Goal: Task Accomplishment & Management: Use online tool/utility

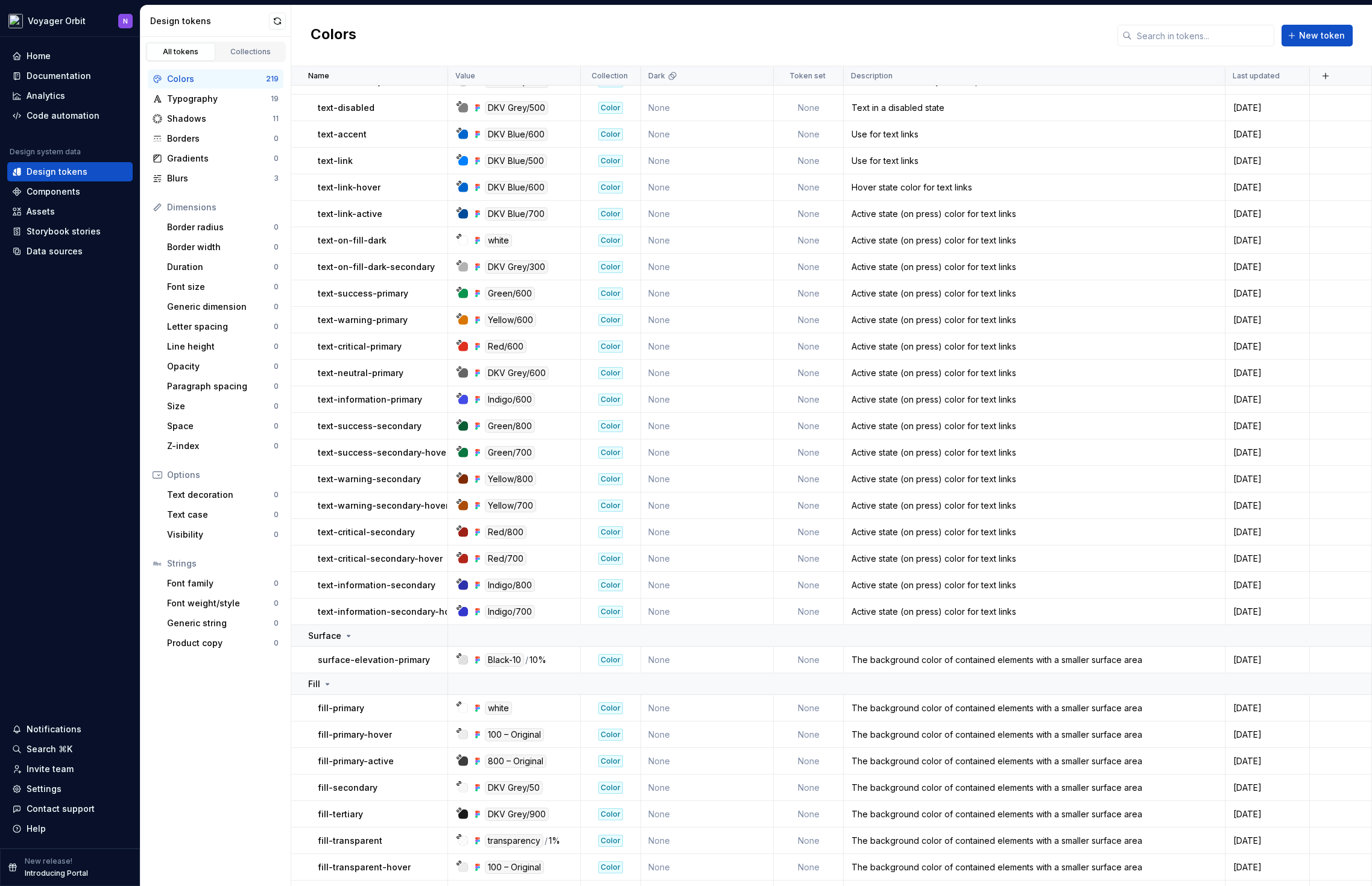
scroll to position [332, 0]
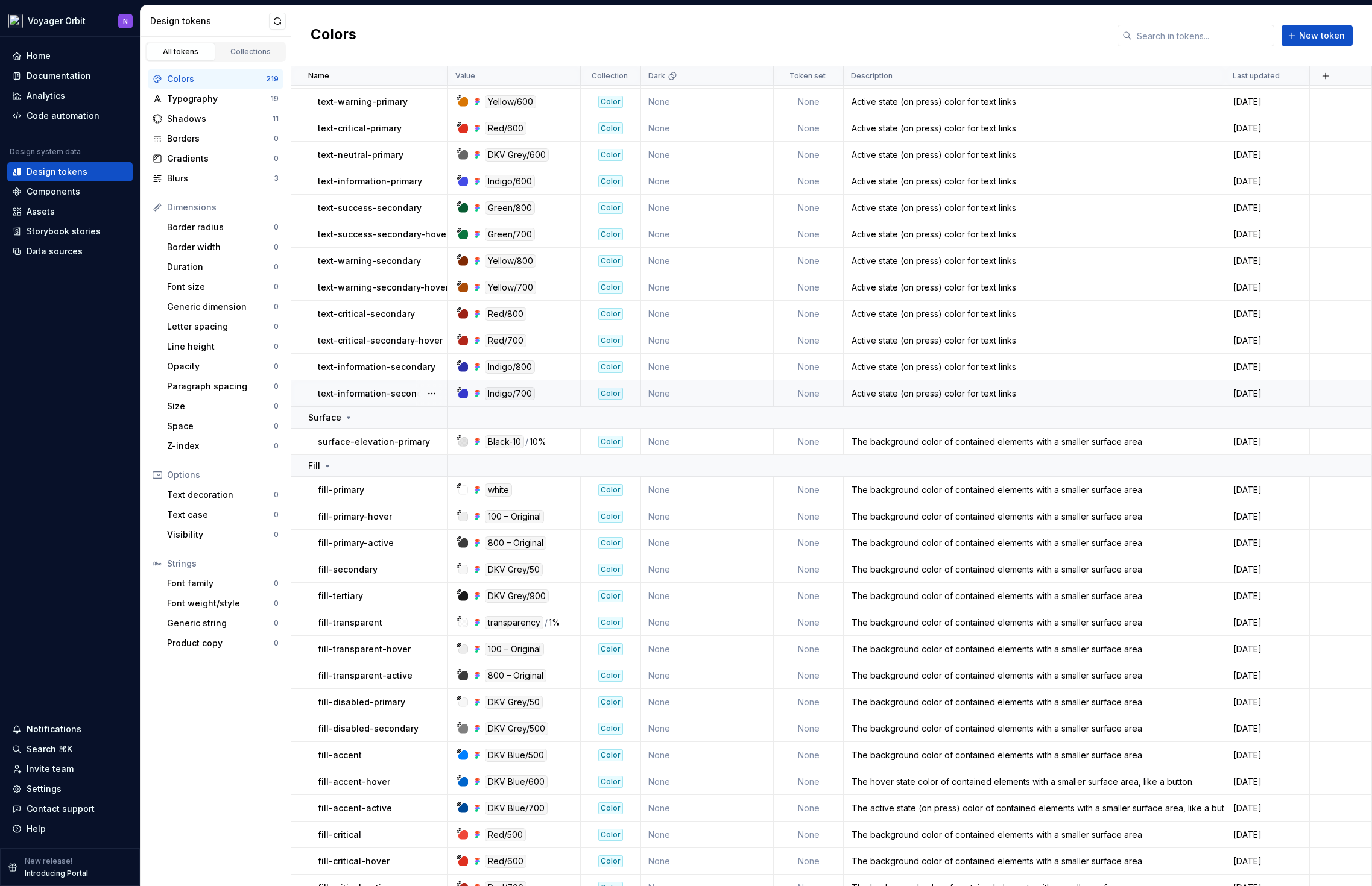
click at [616, 396] on div "Color" at bounding box center [610, 393] width 24 height 12
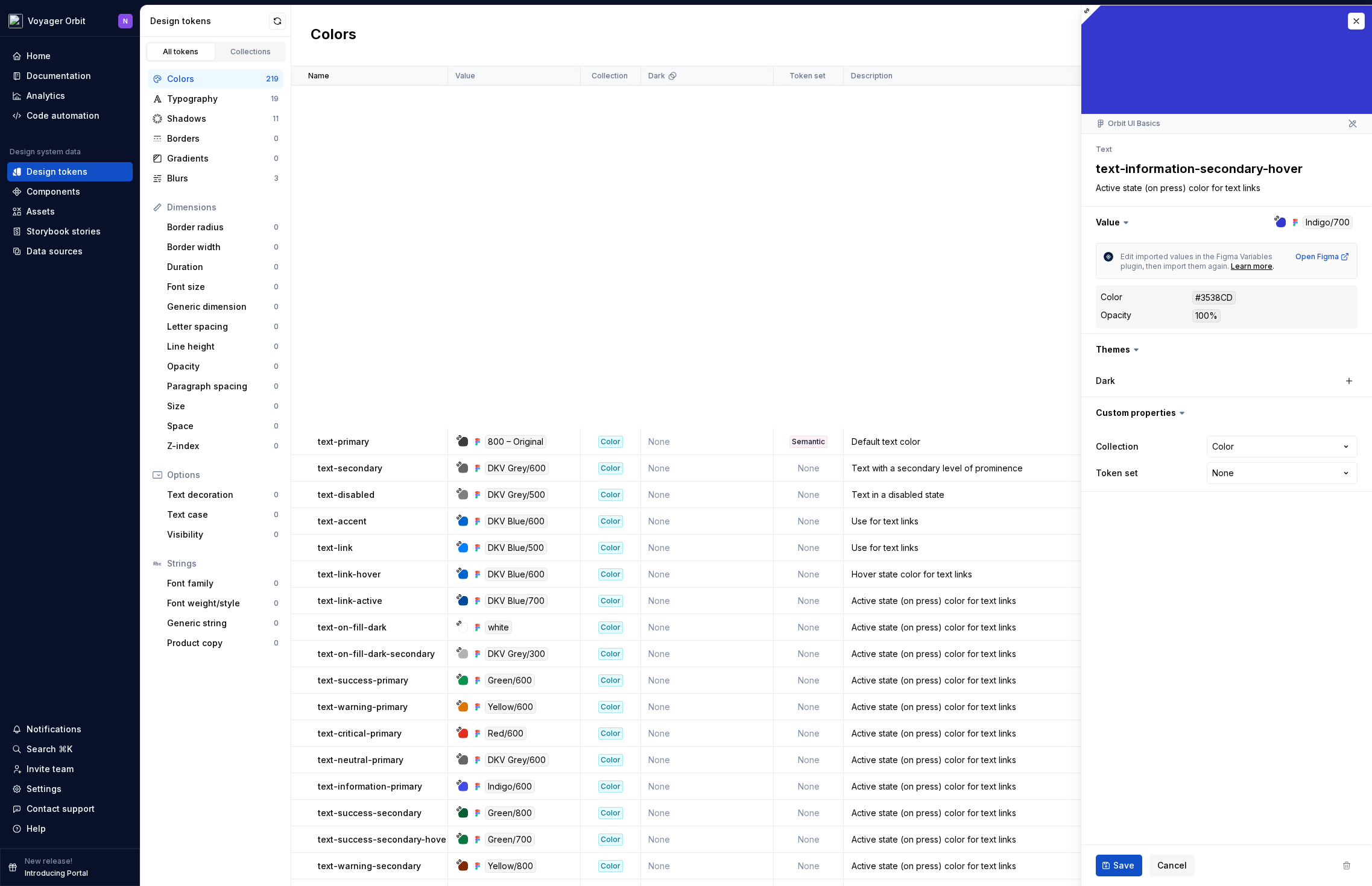
scroll to position [937, 0]
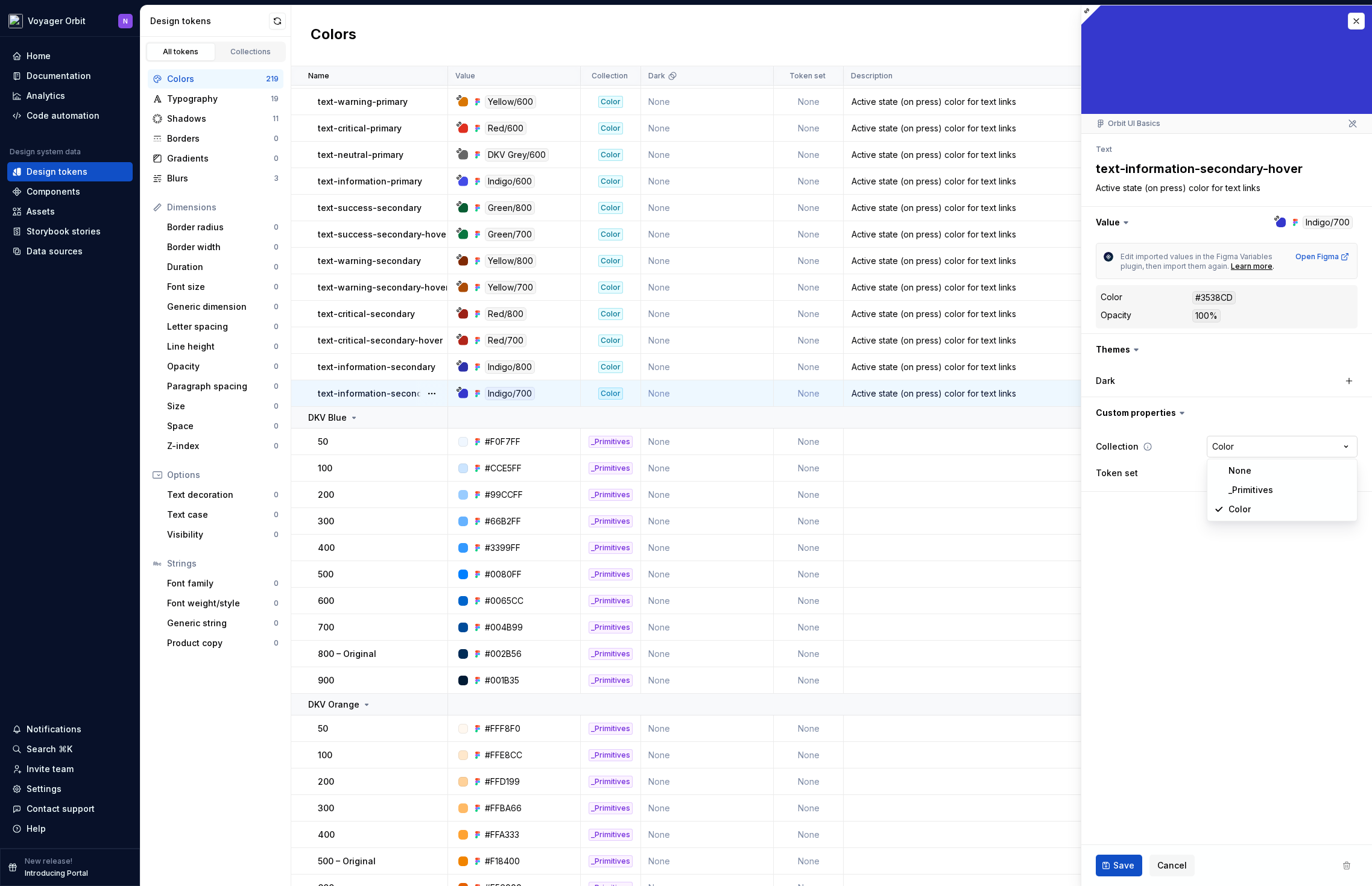
click at [1309, 446] on html "Voyager Orbit N Home Documentation Analytics Code automation Design system data…" at bounding box center [686, 443] width 1372 height 886
click at [1128, 691] on html "Voyager Orbit N Home Documentation Analytics Code automation Design system data…" at bounding box center [686, 443] width 1372 height 886
click at [1358, 20] on button "button" at bounding box center [1356, 21] width 17 height 17
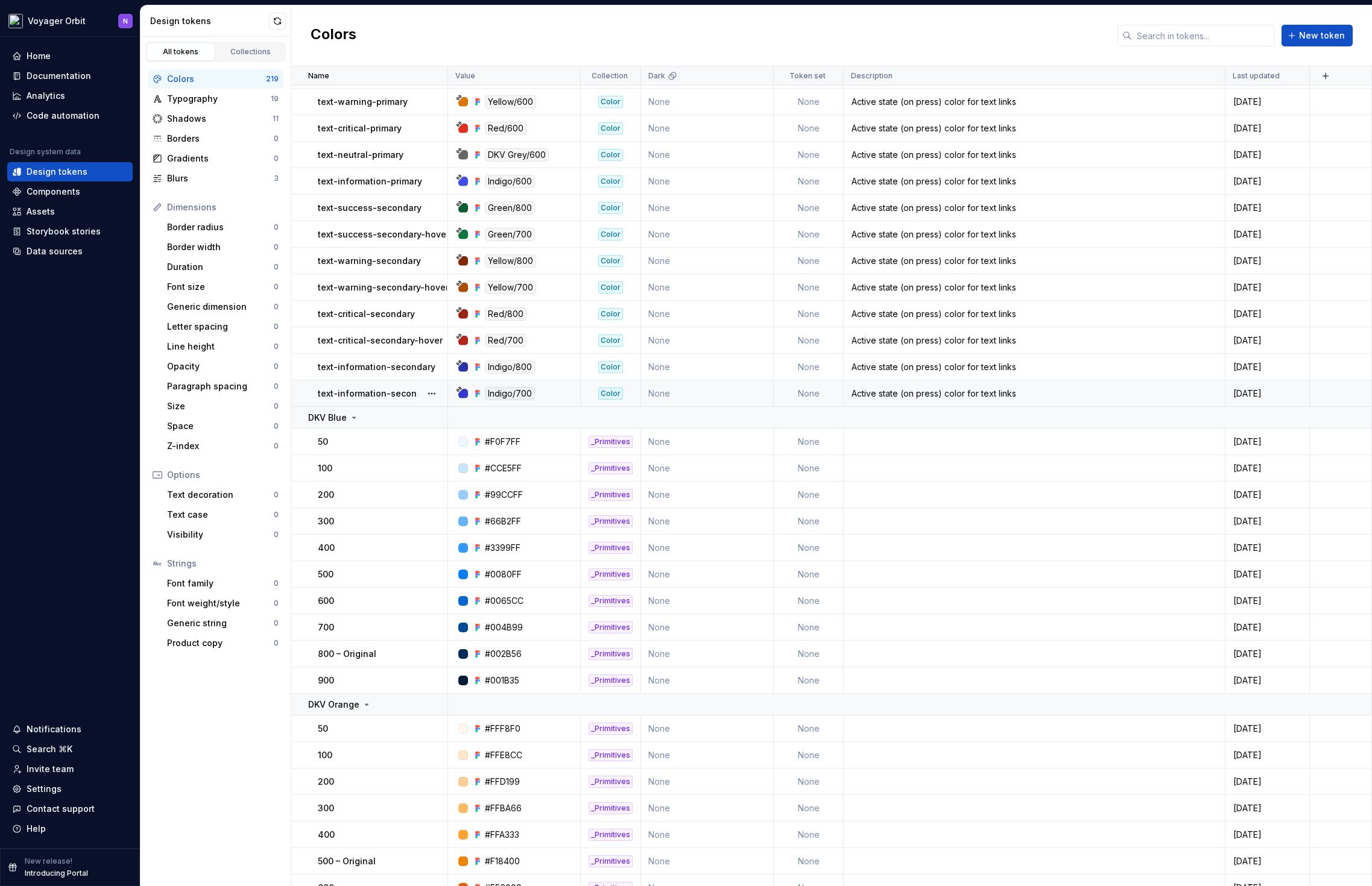
click at [614, 395] on div "Color" at bounding box center [610, 393] width 24 height 12
type textarea "*"
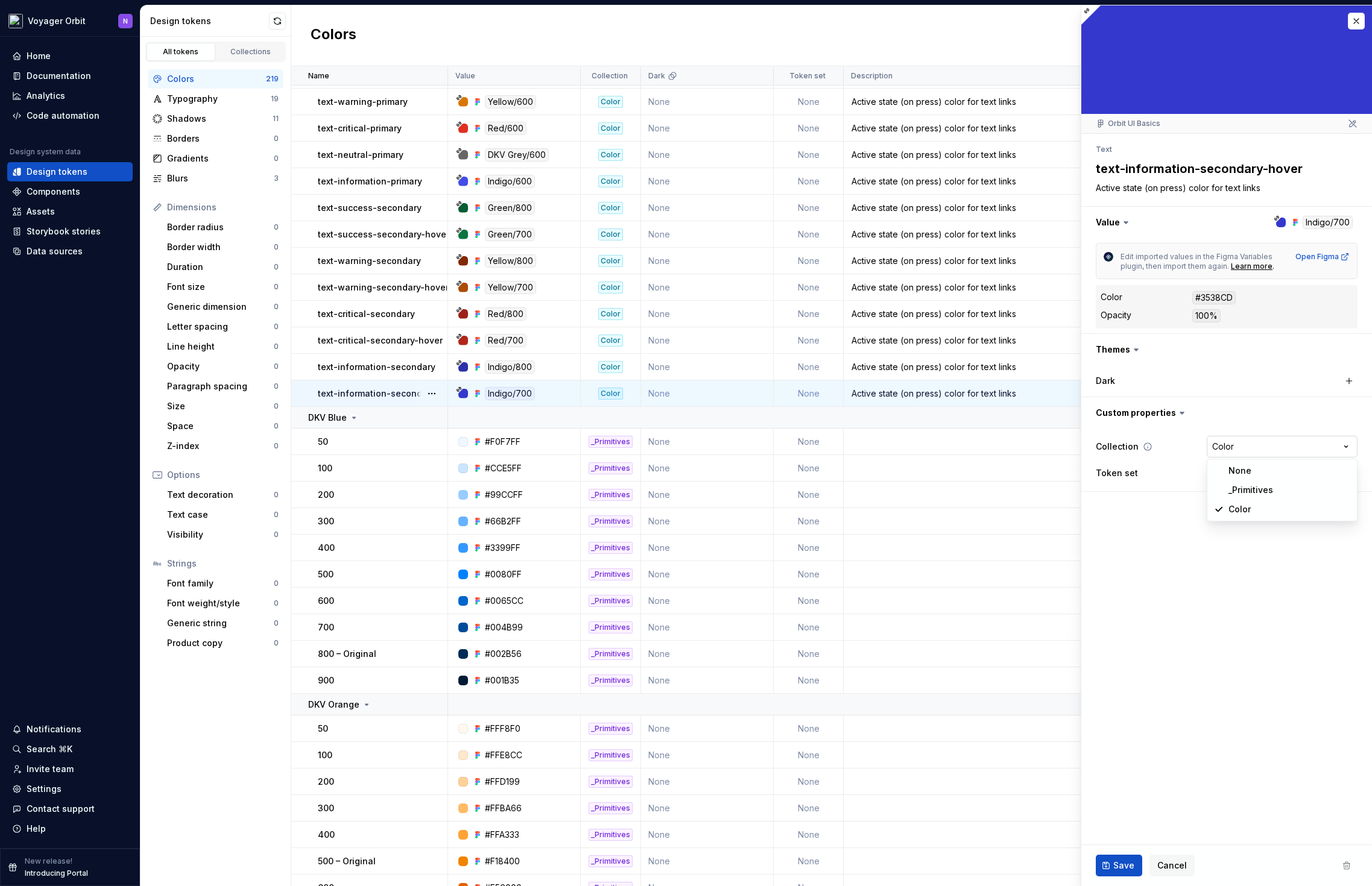
click at [1292, 450] on html "Voyager Orbit N Home Documentation Analytics Code automation Design system data…" at bounding box center [686, 443] width 1372 height 886
click at [745, 410] on html "Voyager Orbit N Home Documentation Analytics Code automation Design system data…" at bounding box center [686, 443] width 1372 height 886
click at [1363, 22] on button "button" at bounding box center [1356, 21] width 17 height 17
